Goal: Navigation & Orientation: Find specific page/section

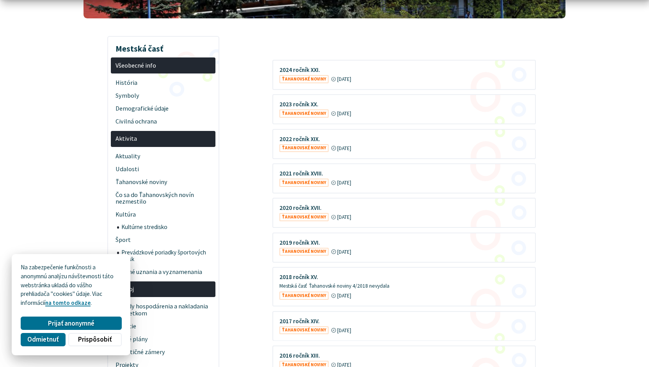
scroll to position [156, 0]
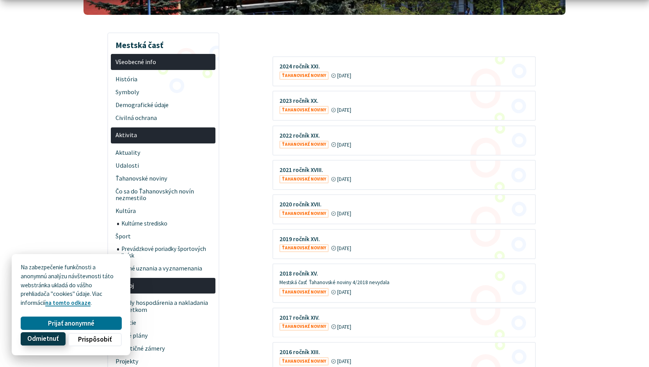
click at [53, 338] on span "Odmietnuť" at bounding box center [42, 339] width 31 height 8
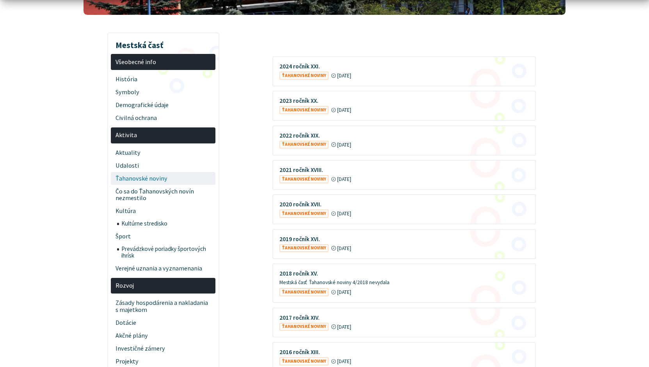
click at [148, 179] on span "Ťahanovské noviny" at bounding box center [164, 178] width 96 height 13
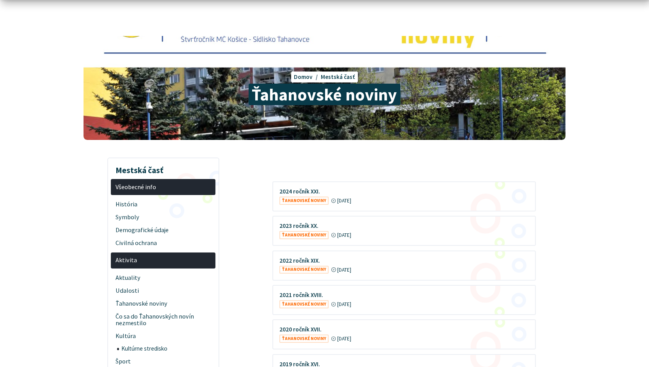
scroll to position [117, 0]
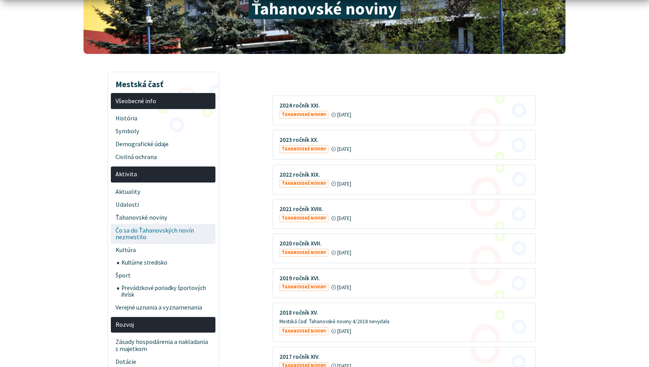
click at [137, 231] on span "Čo sa do Ťahanovských novín nezmestilo" at bounding box center [164, 234] width 96 height 20
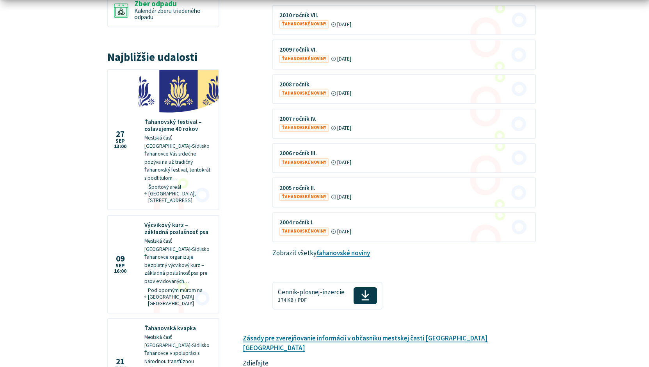
scroll to position [820, 0]
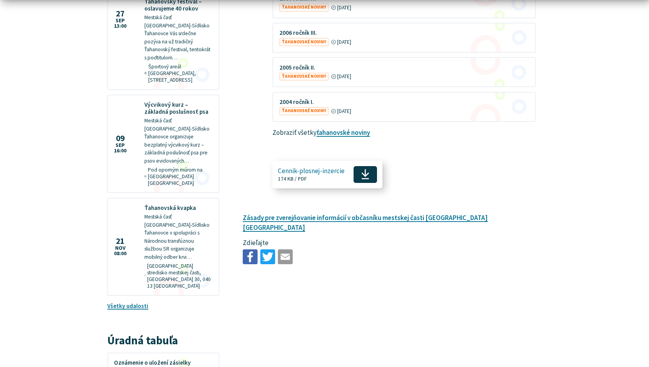
click at [314, 171] on span "Cennik-plosnej-inzercie" at bounding box center [311, 170] width 67 height 7
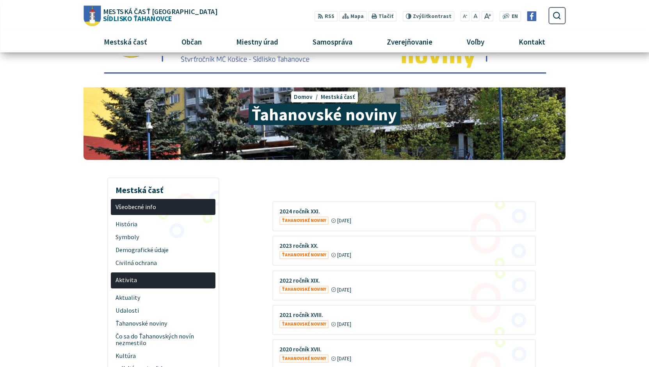
scroll to position [0, 0]
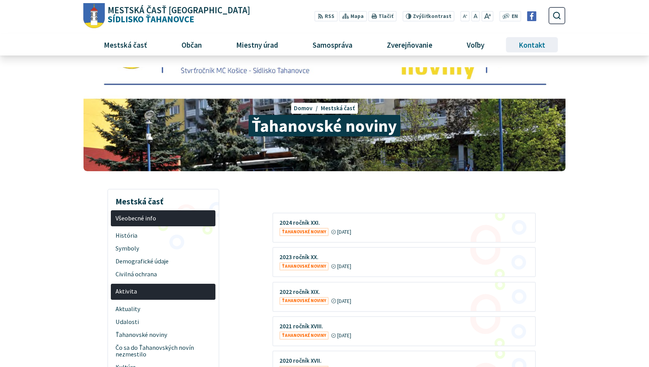
click at [539, 43] on span "Kontakt" at bounding box center [532, 44] width 32 height 21
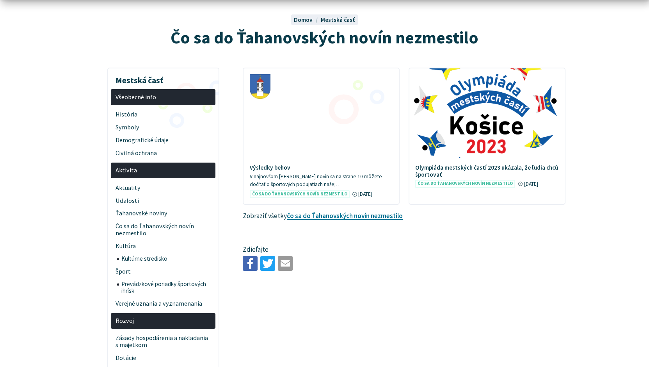
scroll to position [78, 0]
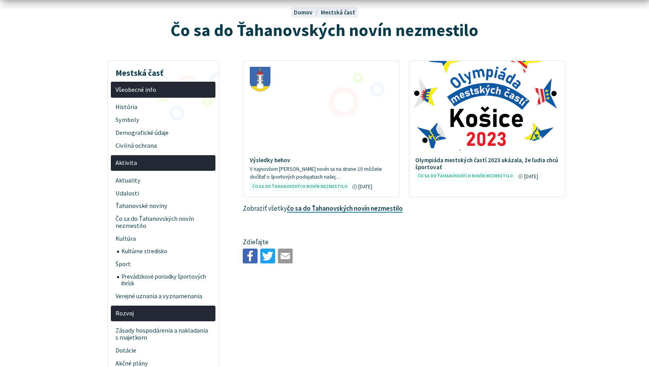
click at [315, 210] on link "čo sa do Ťahanovských novín nezmestilo" at bounding box center [345, 208] width 116 height 9
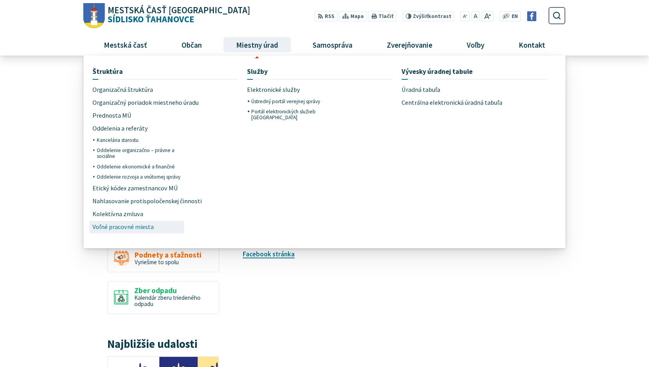
click at [130, 227] on span "Voľné pracovné miesta" at bounding box center [123, 227] width 61 height 13
